Goal: Information Seeking & Learning: Learn about a topic

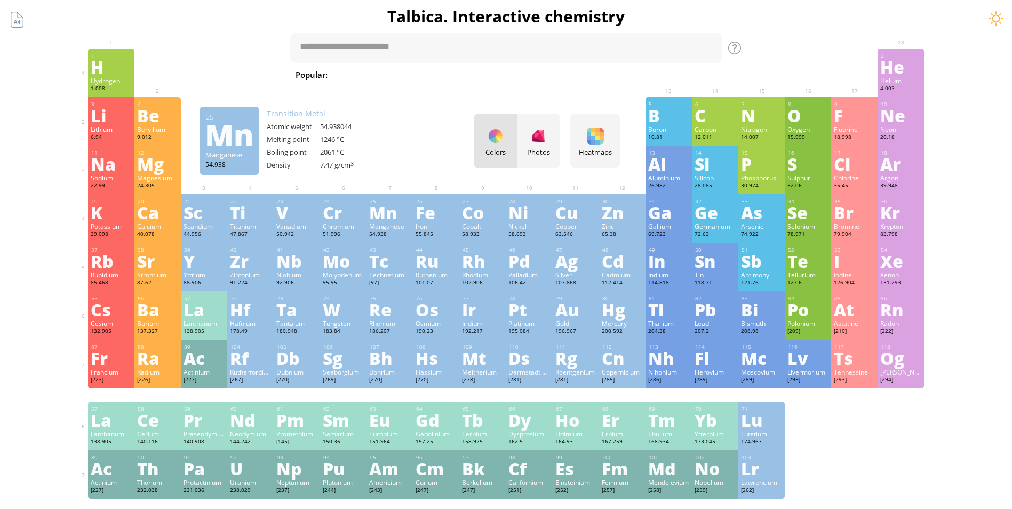
click at [503, 152] on div "Colors Photos" at bounding box center [516, 140] width 85 height 53
click at [535, 142] on div at bounding box center [538, 136] width 17 height 17
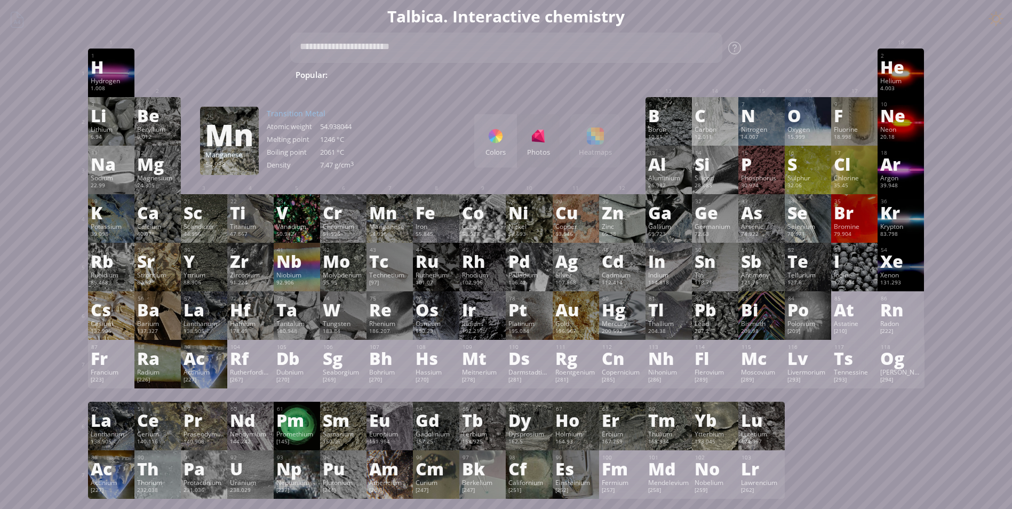
click at [613, 149] on div "Colors Photos Heatmaps Heatmaps Normal mode Melting point Boiling point Density…" at bounding box center [547, 140] width 146 height 53
click at [603, 149] on div "Colors Photos Heatmaps Heatmaps Normal mode Melting point Boiling point Density…" at bounding box center [547, 140] width 146 height 53
click at [488, 150] on div "Colors" at bounding box center [495, 152] width 43 height 10
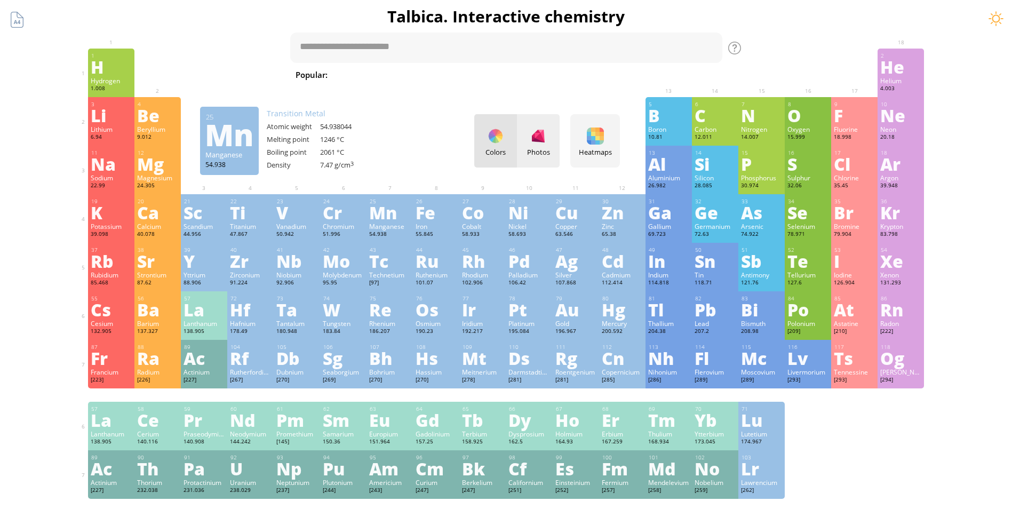
click at [546, 148] on div "Photos" at bounding box center [538, 152] width 43 height 10
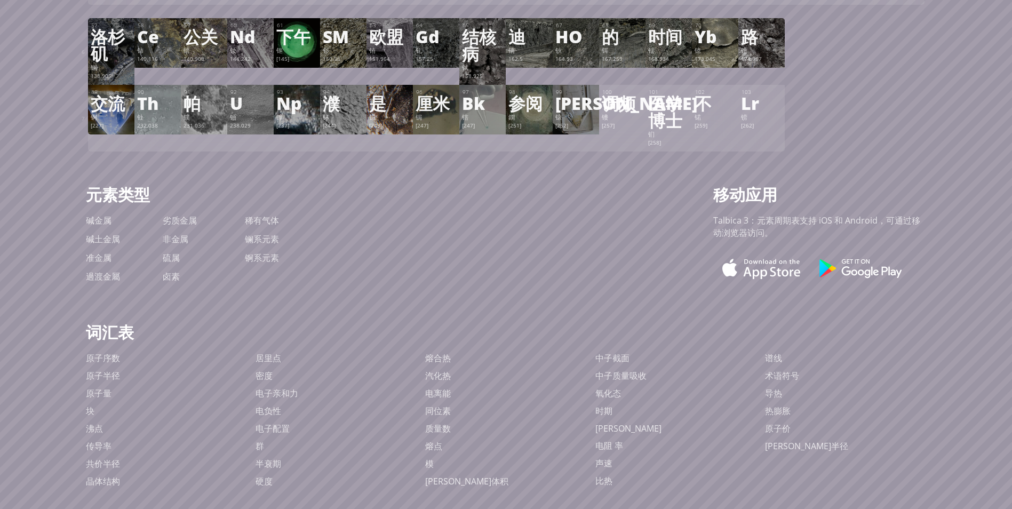
scroll to position [480, 0]
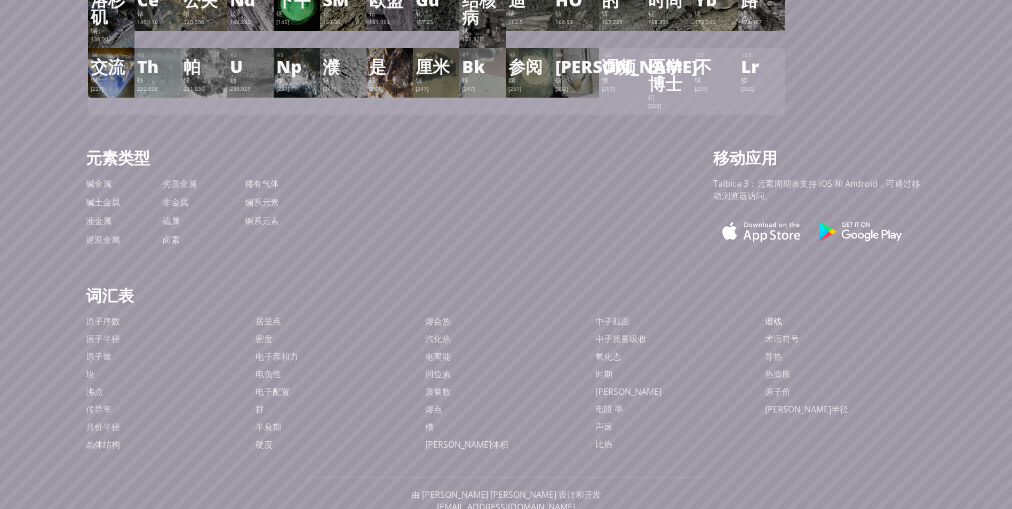
click at [775, 327] on link "谱线" at bounding box center [773, 321] width 17 height 12
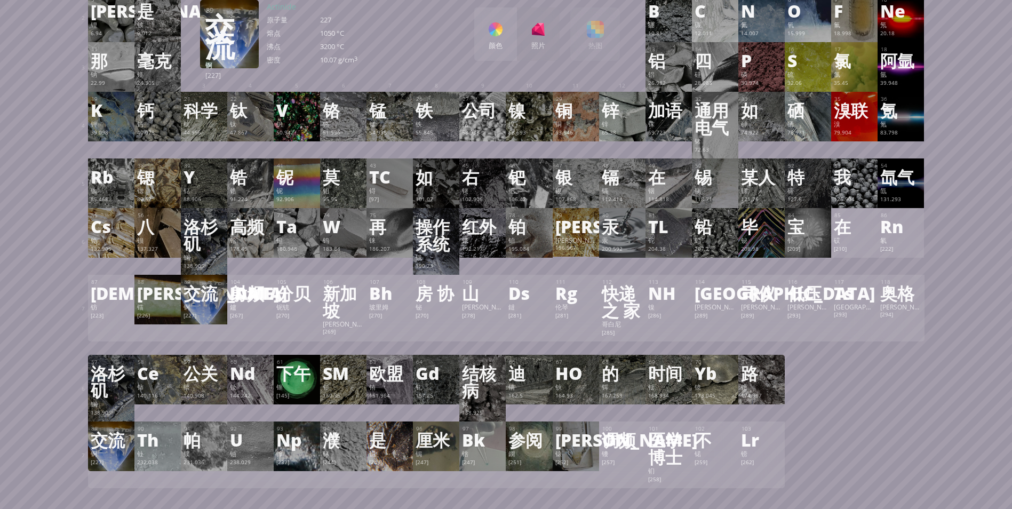
scroll to position [0, 0]
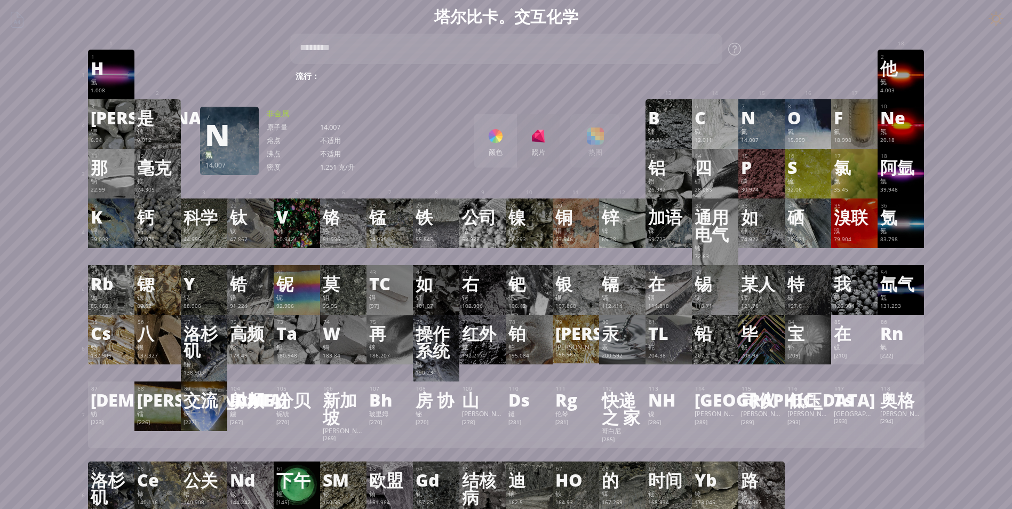
click at [814, 44] on div "Summary Molecular formula Molecular weight Exact mass Monoisotopic mass Classif…" at bounding box center [506, 505] width 865 height 1010
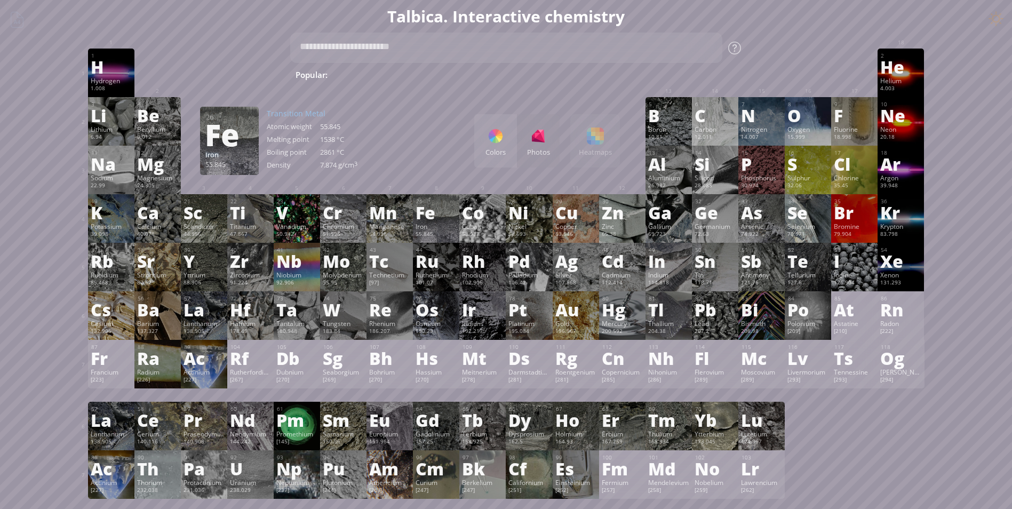
click at [739, 46] on div at bounding box center [734, 48] width 13 height 13
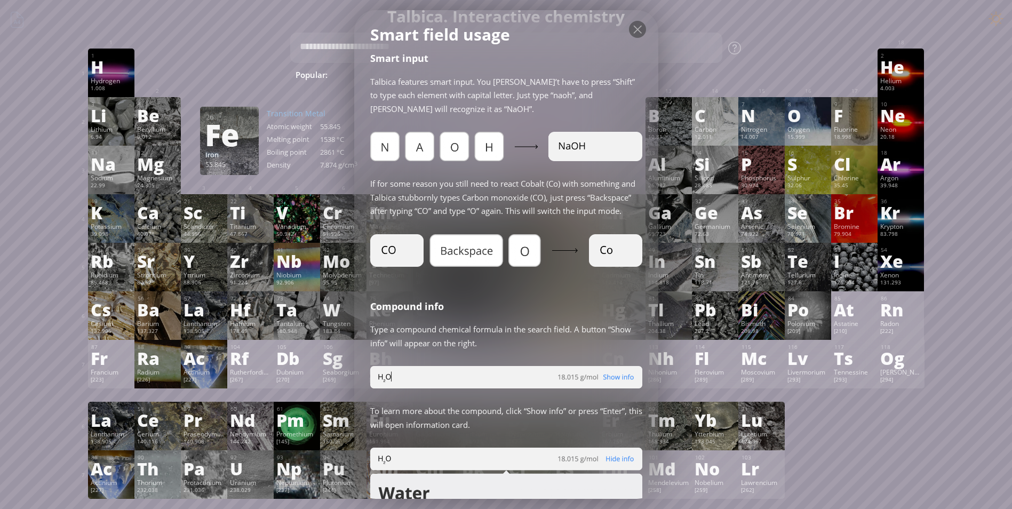
click at [773, 52] on div at bounding box center [762, 57] width 46 height 16
click at [756, 50] on div at bounding box center [762, 57] width 46 height 16
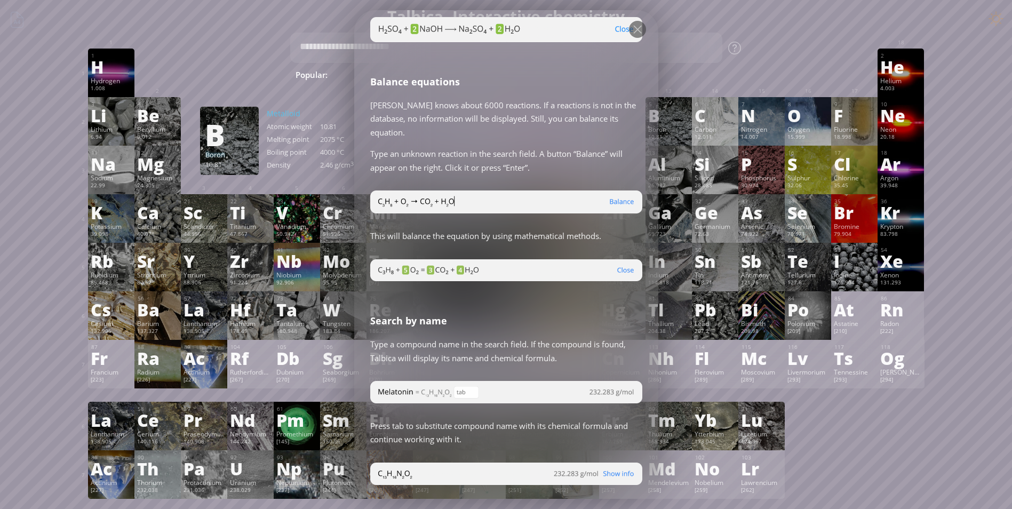
scroll to position [1594, 0]
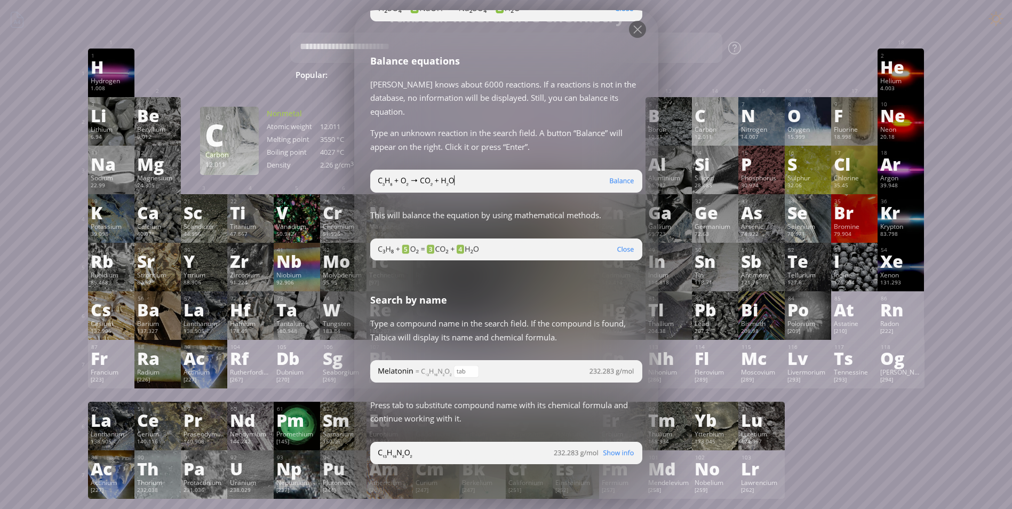
click at [782, 47] on div "Summary Molecular formula Molecular weight Exact mass Monoisotopic mass Classif…" at bounding box center [506, 452] width 865 height 905
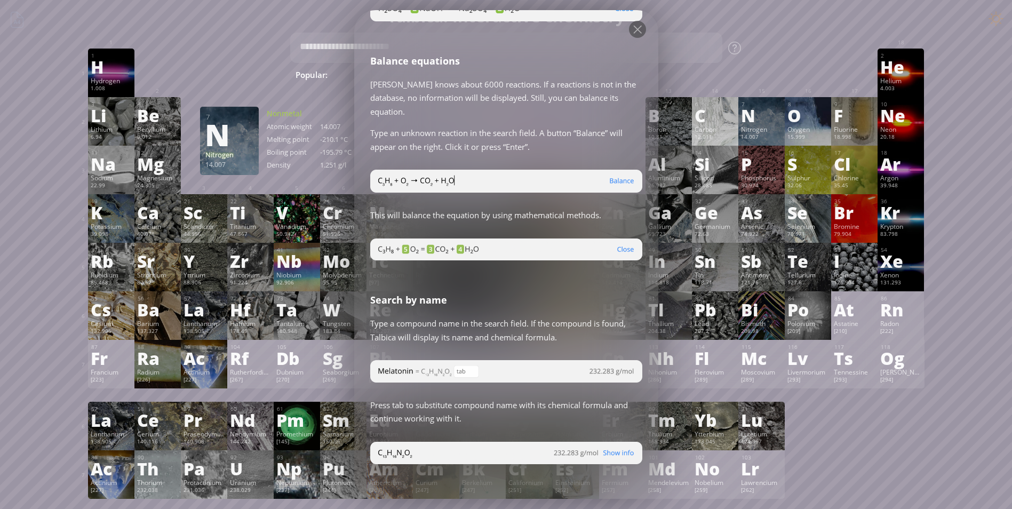
click at [736, 105] on div "6" at bounding box center [715, 104] width 41 height 7
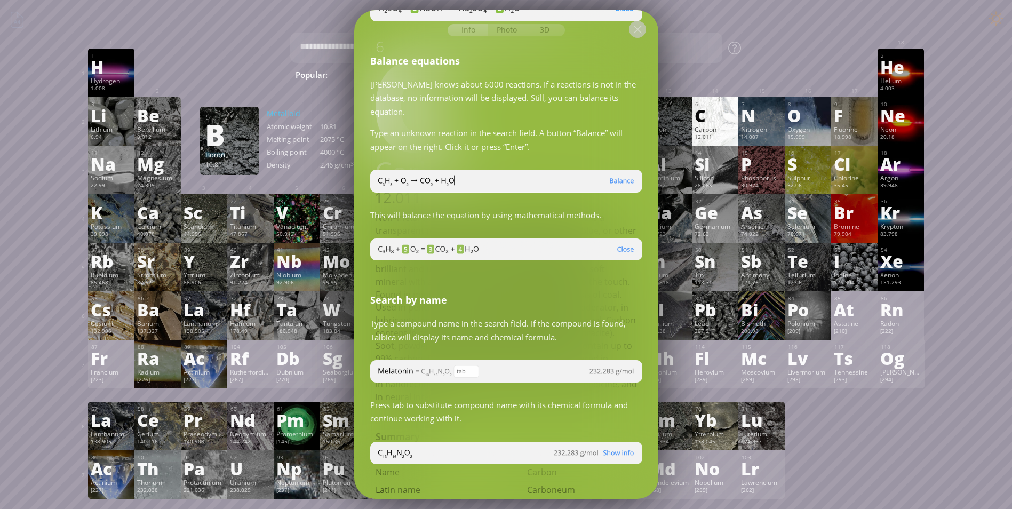
click at [636, 29] on div at bounding box center [637, 29] width 17 height 17
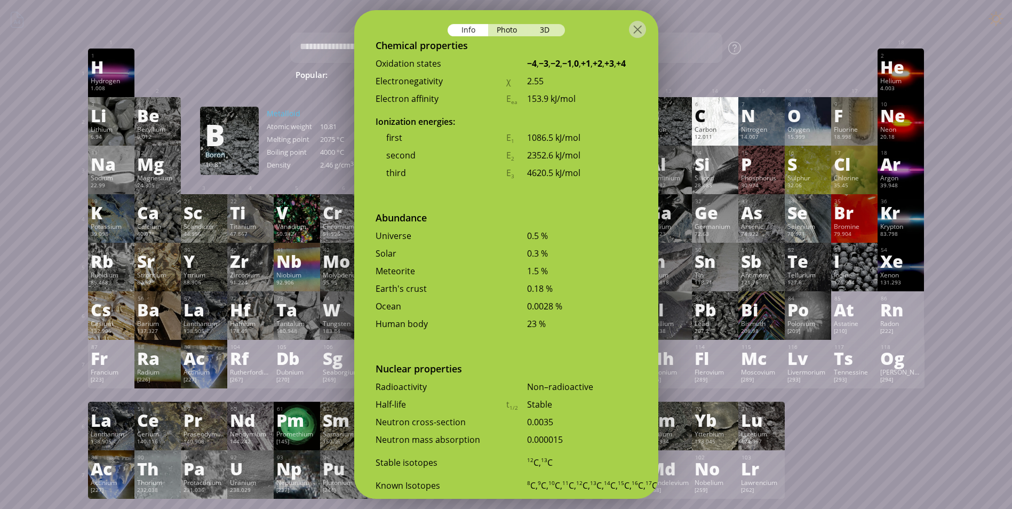
scroll to position [2248, 0]
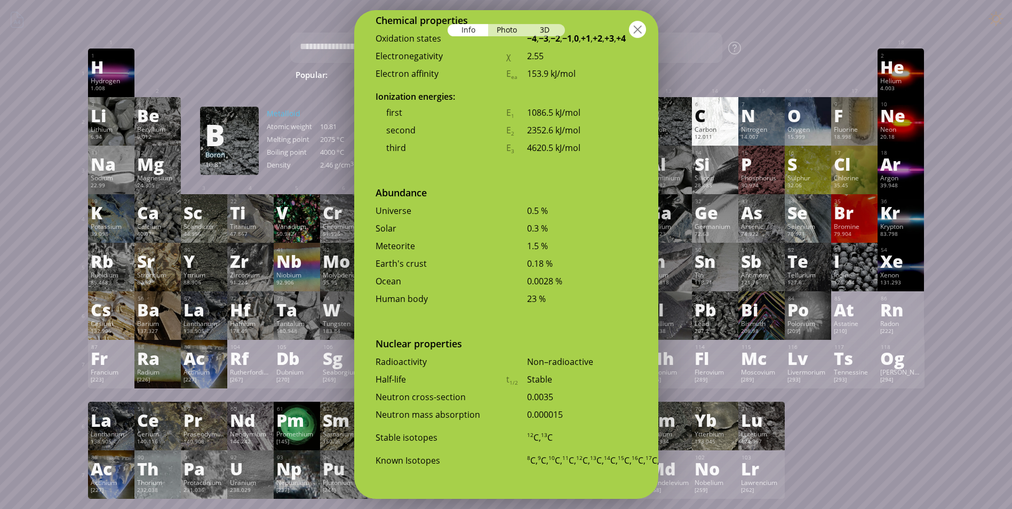
click at [636, 30] on div at bounding box center [637, 29] width 17 height 17
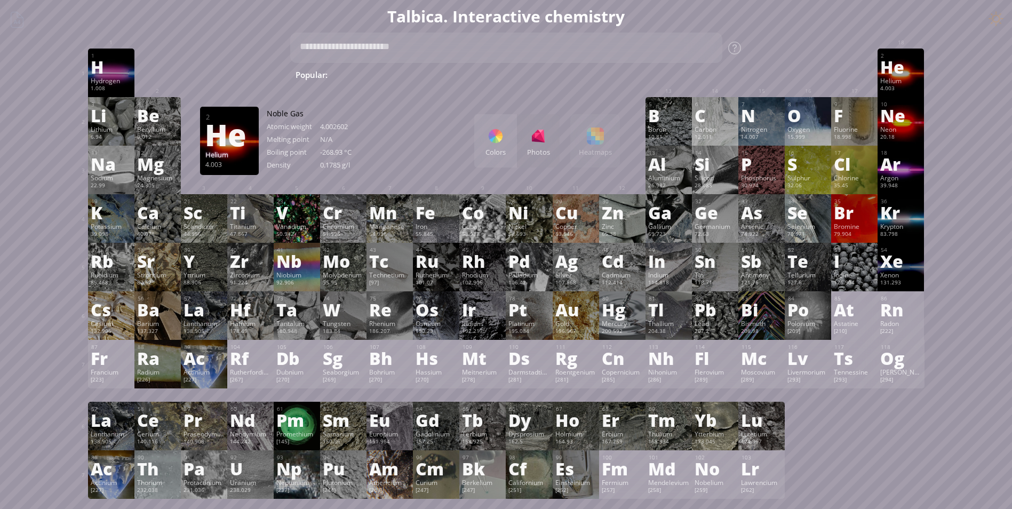
click at [995, 24] on div "Summary Molecular formula Molecular weight Exact mass Monoisotopic mass Classif…" at bounding box center [506, 452] width 1012 height 905
click at [996, 20] on div "Summary Molecular formula Molecular weight Exact mass Monoisotopic mass Classif…" at bounding box center [506, 452] width 1012 height 905
click at [14, 23] on div "Summary Molecular formula Molecular weight Exact mass Monoisotopic mass Classif…" at bounding box center [506, 452] width 1012 height 905
click at [16, 25] on div "Summary Molecular formula Molecular weight Exact mass Monoisotopic mass Classif…" at bounding box center [506, 452] width 1012 height 905
click at [20, 26] on div "Summary Molecular formula Molecular weight Exact mass Monoisotopic mass Classif…" at bounding box center [506, 452] width 1012 height 905
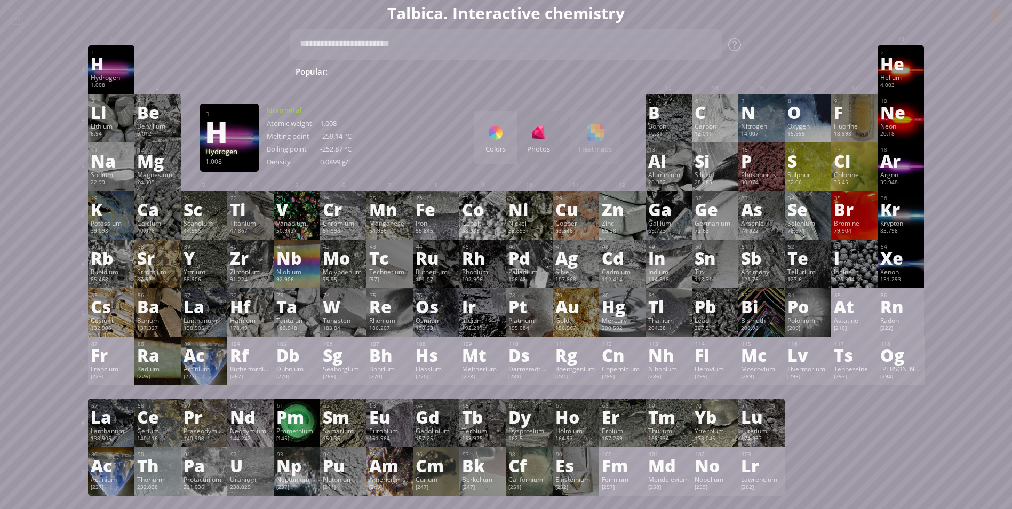
scroll to position [0, 0]
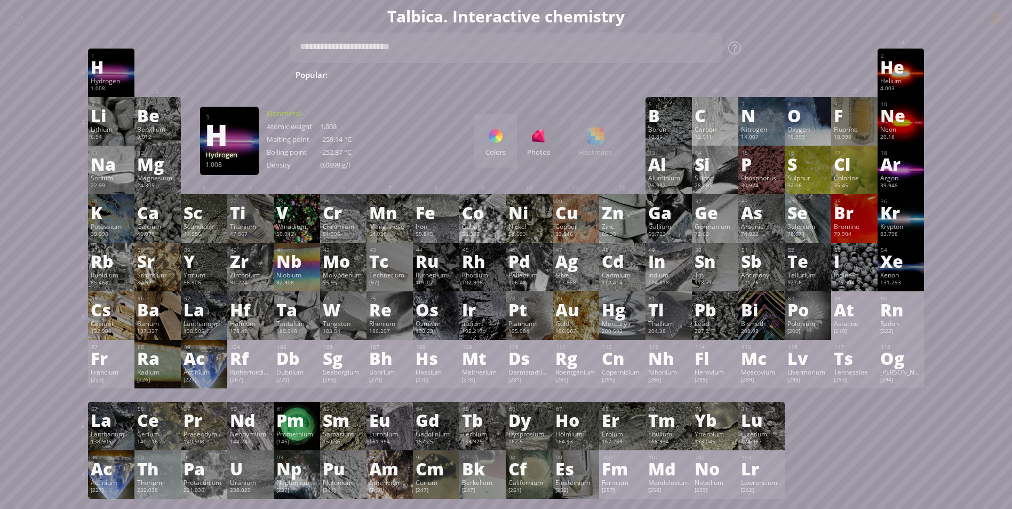
click at [27, 36] on div "Summary Molecular formula Molecular weight Exact mass Monoisotopic mass Classif…" at bounding box center [506, 452] width 1012 height 905
click at [536, 136] on div "Colors Photos" at bounding box center [516, 140] width 85 height 53
click at [553, 136] on div "Colors Photos" at bounding box center [516, 140] width 85 height 53
click at [488, 149] on div "Colors" at bounding box center [495, 152] width 43 height 10
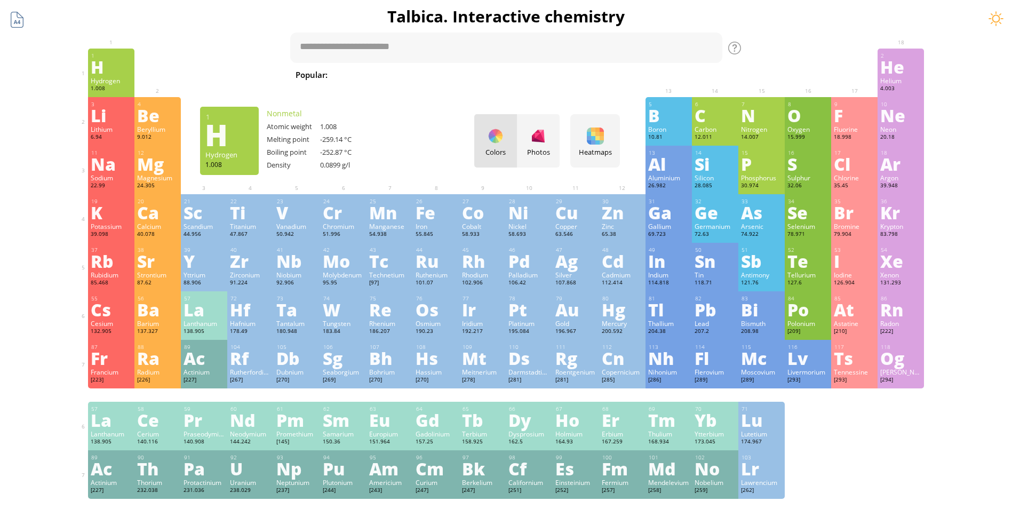
click at [20, 22] on div at bounding box center [17, 20] width 20 height 20
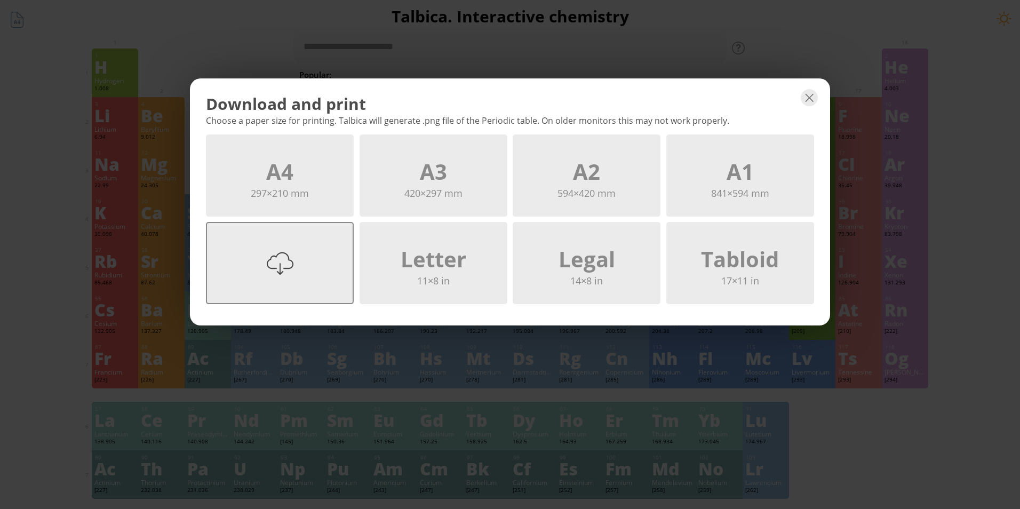
click at [274, 268] on div at bounding box center [280, 263] width 27 height 27
click at [437, 267] on div at bounding box center [433, 263] width 27 height 27
click at [755, 262] on div "Tabloid 17×11 in" at bounding box center [741, 263] width 148 height 82
click at [619, 60] on div "Download and print Choose a paper size for printing. Talbica will generate .png…" at bounding box center [510, 254] width 1020 height 509
click at [179, 60] on div "Download and print Choose a paper size for printing. Talbica will generate .png…" at bounding box center [510, 254] width 1020 height 509
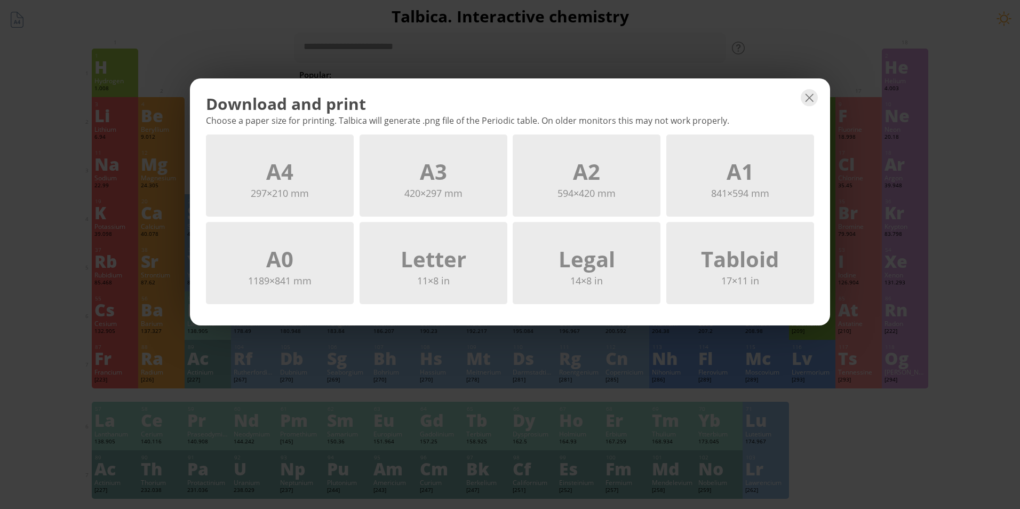
click at [10, 81] on div "Download and print Choose a paper size for printing. Talbica will generate .png…" at bounding box center [510, 254] width 1020 height 509
click at [803, 92] on div at bounding box center [809, 97] width 17 height 17
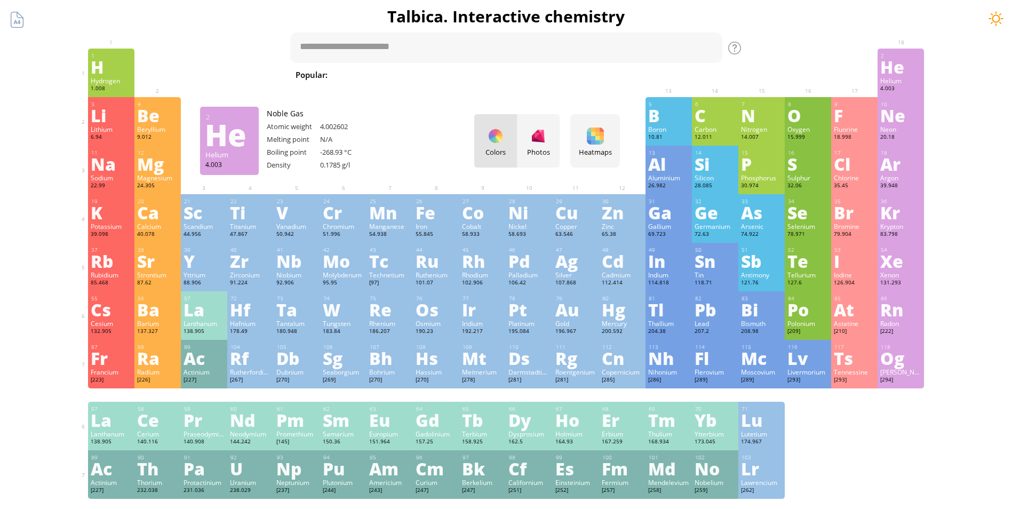
click at [996, 15] on div at bounding box center [996, 19] width 16 height 16
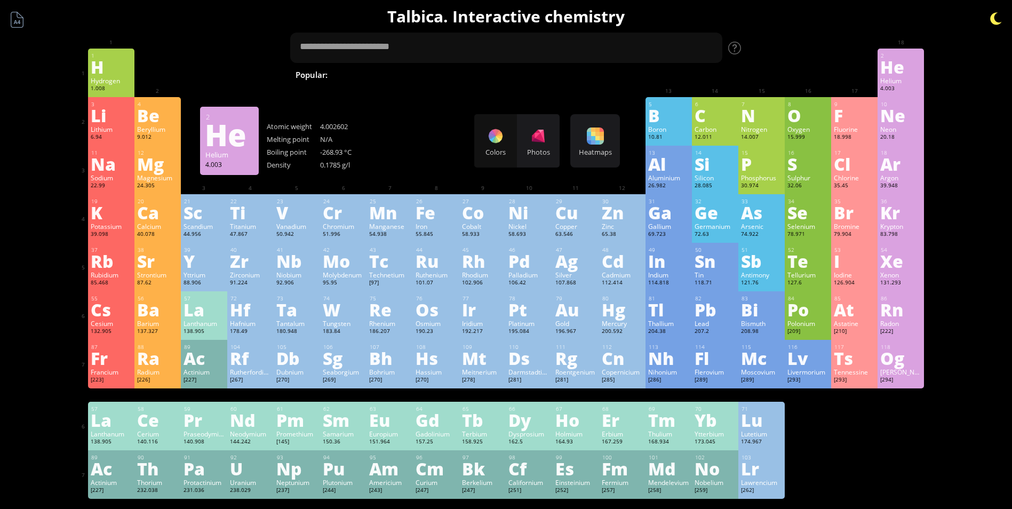
click at [996, 15] on div at bounding box center [996, 19] width 16 height 16
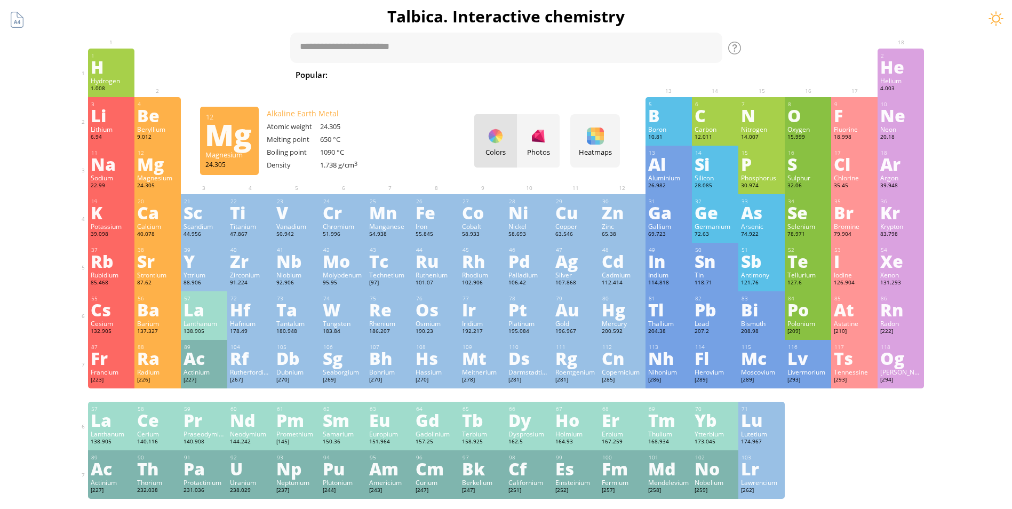
click at [443, 124] on div "3 [PERSON_NAME] 6.94 −1, +1 −1, +1 180.54 °C 1342 °C 0.535 g/cm 3 [He]2s 1 4 Be…" at bounding box center [506, 121] width 837 height 49
click at [1001, 20] on div at bounding box center [996, 19] width 16 height 16
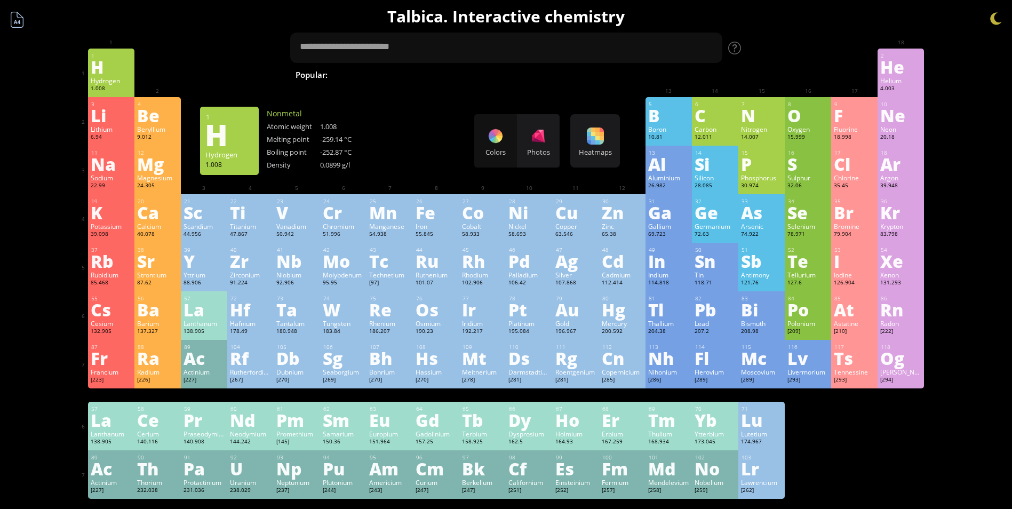
click at [13, 23] on div at bounding box center [17, 20] width 20 height 20
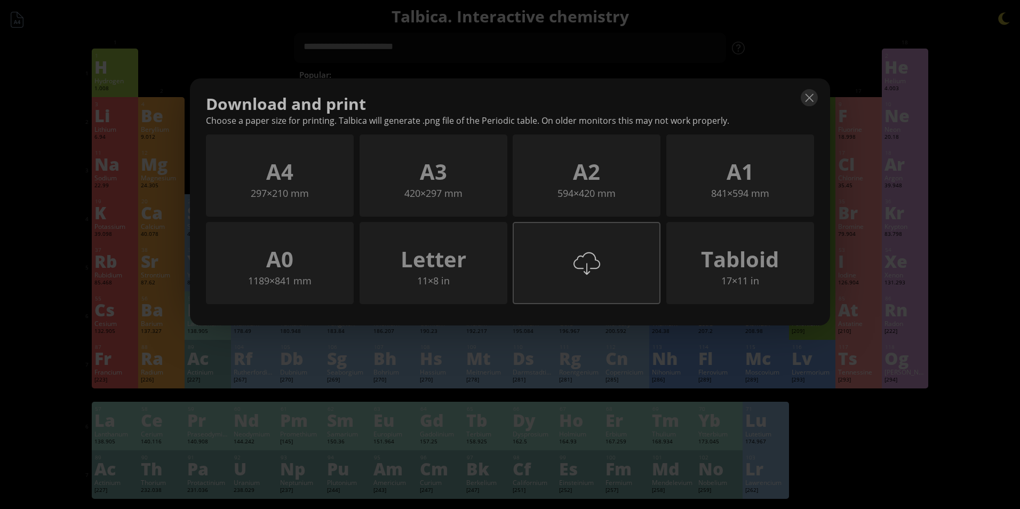
click at [614, 280] on div "Legal" at bounding box center [587, 286] width 146 height 30
click at [807, 102] on div at bounding box center [809, 97] width 17 height 17
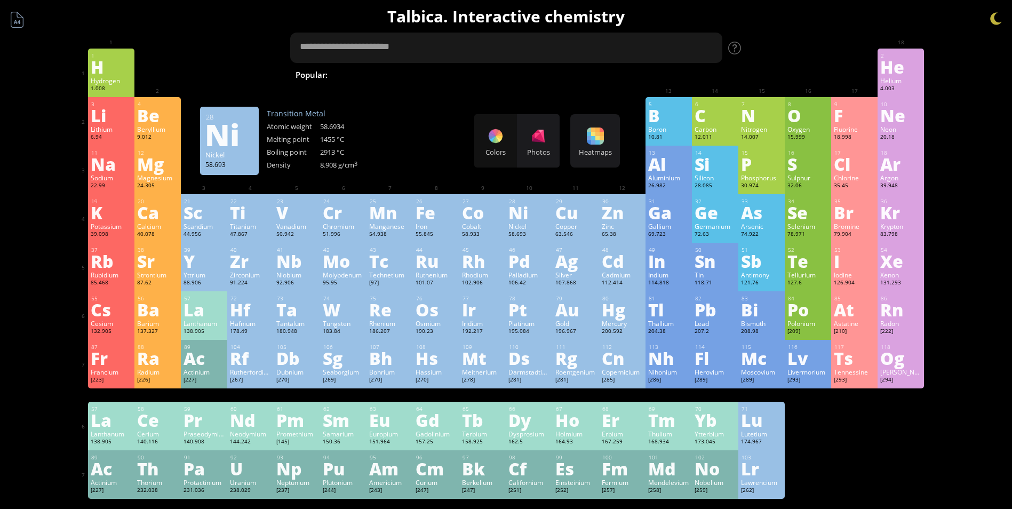
click at [714, 45] on textarea at bounding box center [506, 48] width 432 height 30
